Goal: Information Seeking & Learning: Check status

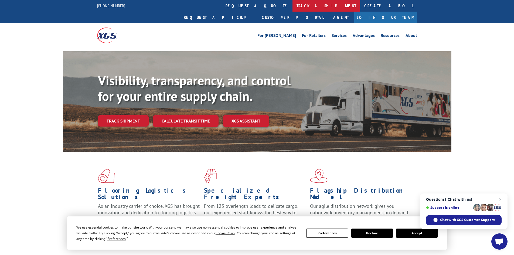
click at [293, 4] on link "track a shipment" at bounding box center [327, 6] width 68 height 12
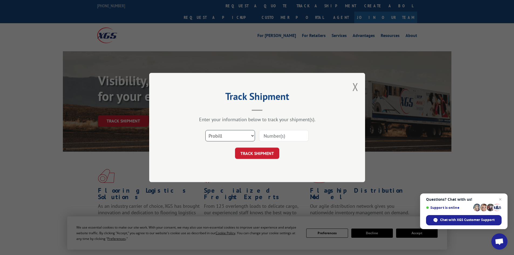
click at [234, 135] on select "Select category... Probill BOL PO" at bounding box center [230, 135] width 50 height 11
select select "bol"
click at [205, 130] on select "Select category... Probill BOL PO" at bounding box center [230, 135] width 50 height 11
paste input "5513855"
type input "5513855"
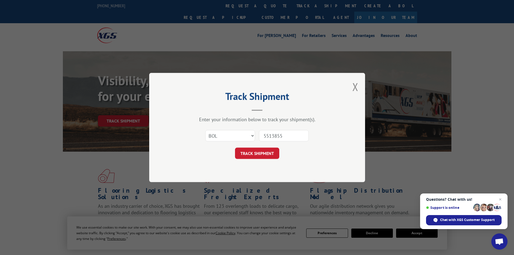
click at [260, 153] on button "TRACK SHIPMENT" at bounding box center [257, 153] width 44 height 11
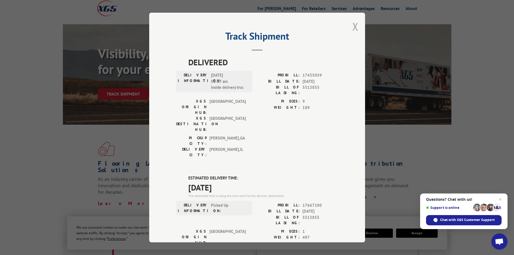
click at [352, 28] on button "Close modal" at bounding box center [355, 26] width 6 height 14
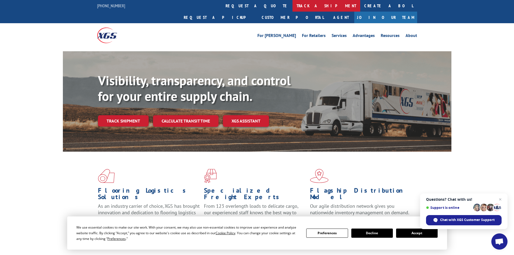
click at [293, 7] on link "track a shipment" at bounding box center [327, 6] width 68 height 12
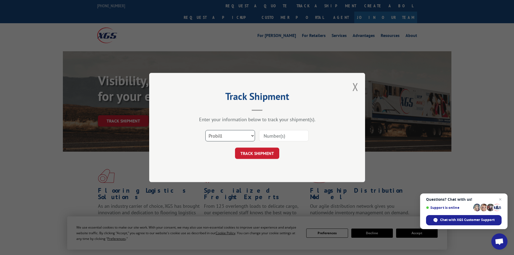
click at [227, 137] on select "Select category... Probill BOL PO" at bounding box center [230, 135] width 50 height 11
click at [205, 130] on select "Select category... Probill BOL PO" at bounding box center [230, 135] width 50 height 11
click at [220, 133] on select "Select category... Probill BOL PO" at bounding box center [230, 135] width 50 height 11
select select "bol"
click at [205, 130] on select "Select category... Probill BOL PO" at bounding box center [230, 135] width 50 height 11
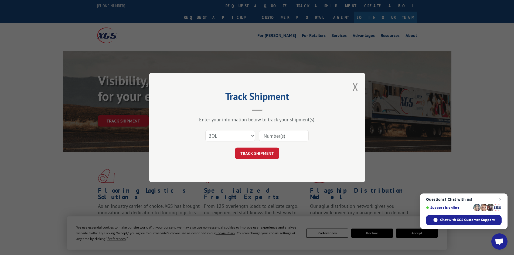
paste input "5513853"
type input "5513853"
click at [269, 153] on button "TRACK SHIPMENT" at bounding box center [257, 153] width 44 height 11
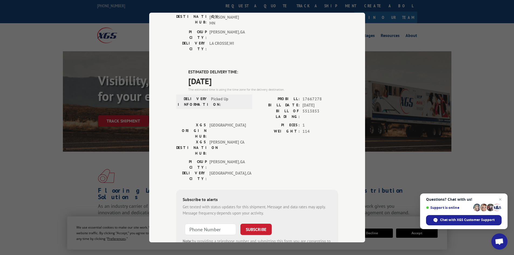
scroll to position [108, 0]
